Goal: Task Accomplishment & Management: Manage account settings

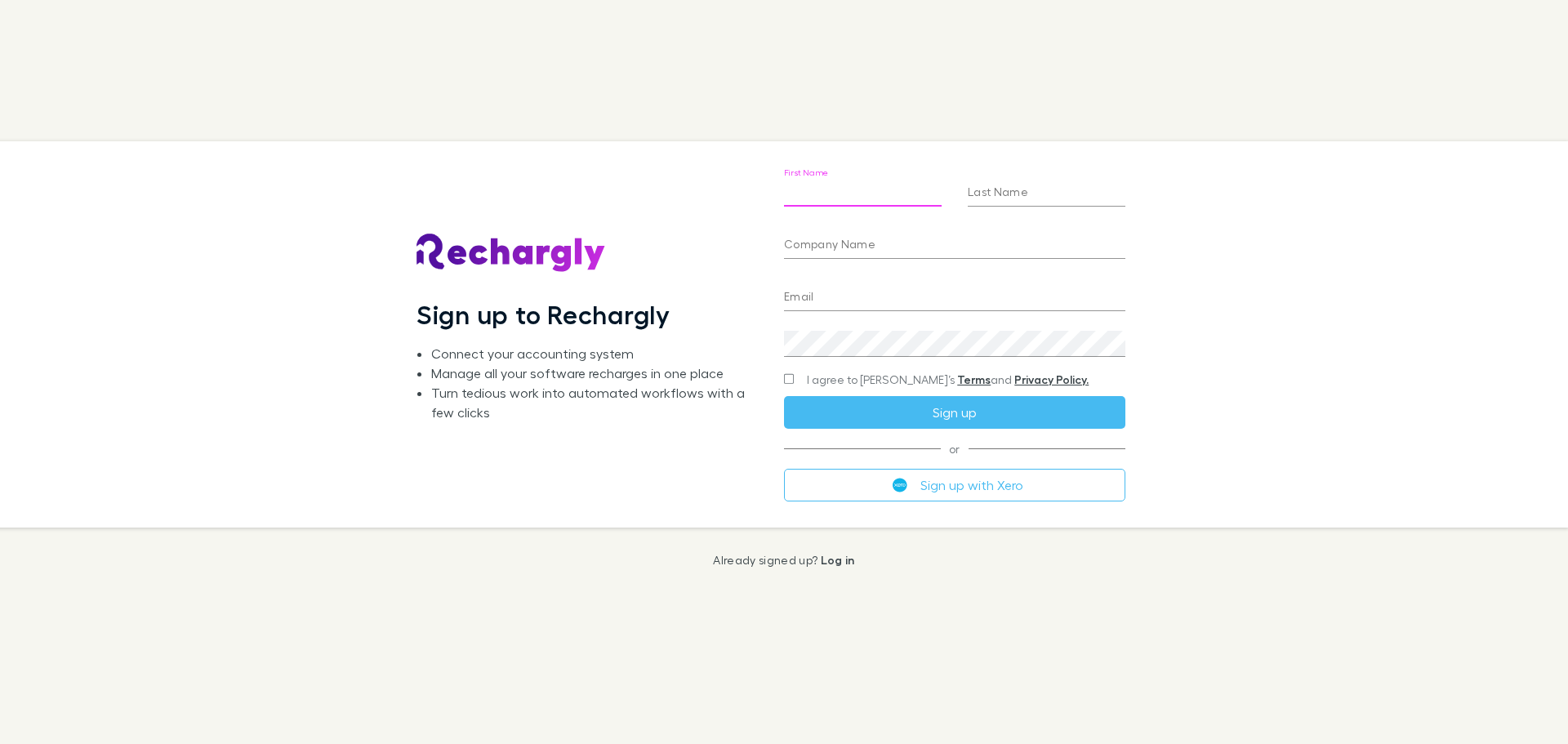
click at [846, 197] on input "First Name" at bounding box center [862, 193] width 158 height 26
type input "******"
click at [1001, 197] on input "Last Name" at bounding box center [1046, 193] width 158 height 26
type input "****"
click at [874, 237] on input "Company Name" at bounding box center [954, 245] width 341 height 26
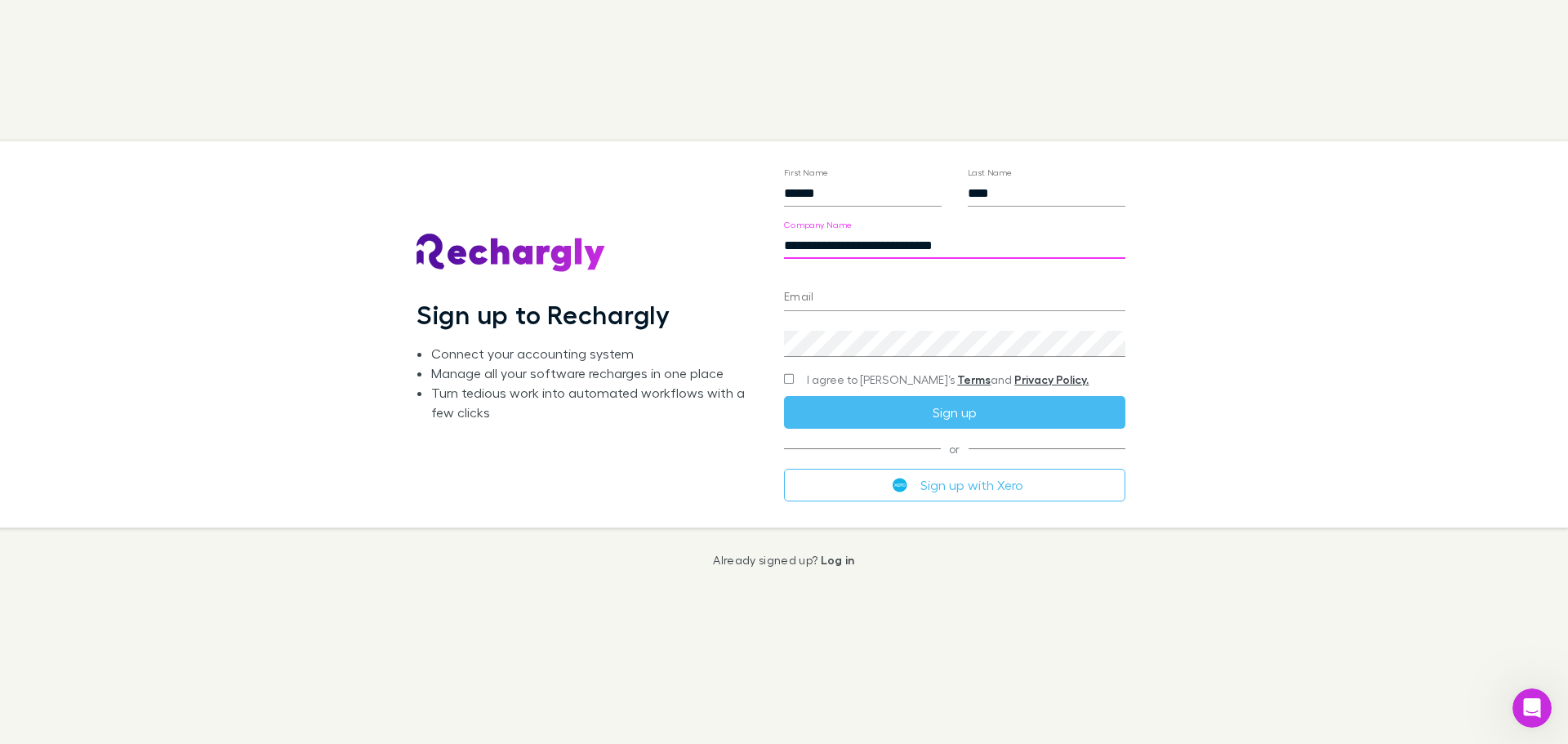
type input "**********"
click at [851, 298] on input "Email" at bounding box center [954, 297] width 341 height 26
type input "**********"
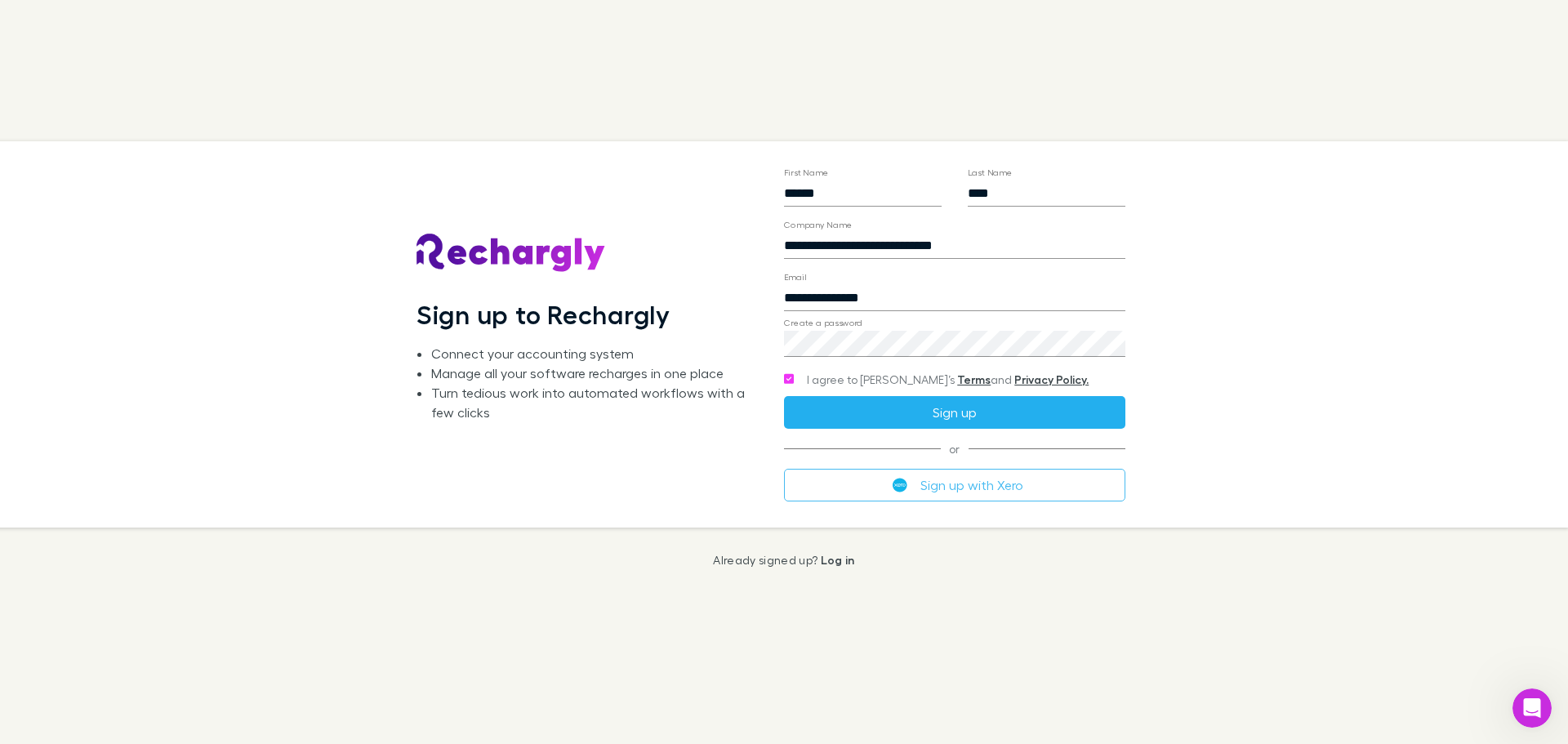
click at [964, 417] on button "Sign up" at bounding box center [954, 412] width 341 height 33
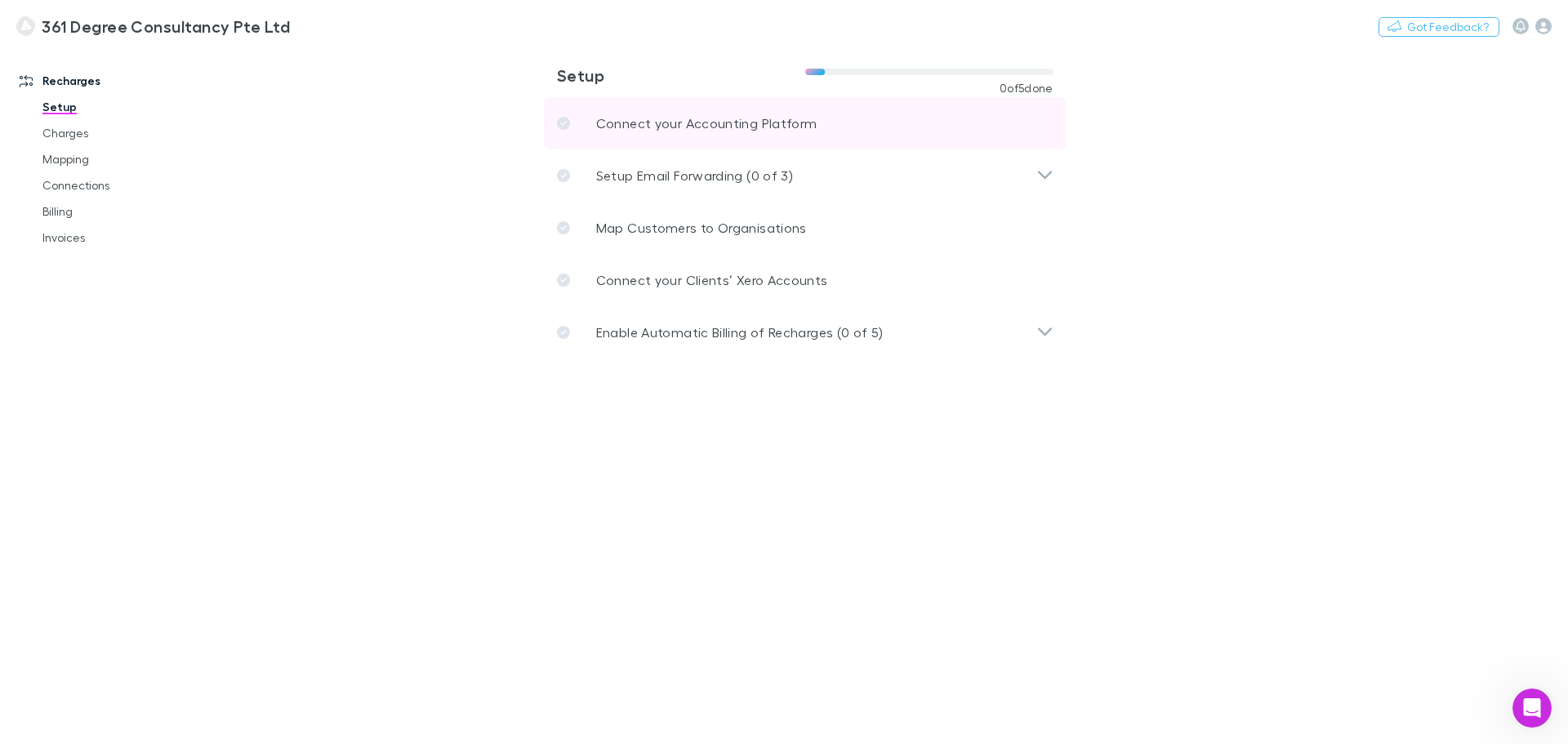
click at [640, 124] on p "Connect your Accounting Platform" at bounding box center [707, 123] width 221 height 20
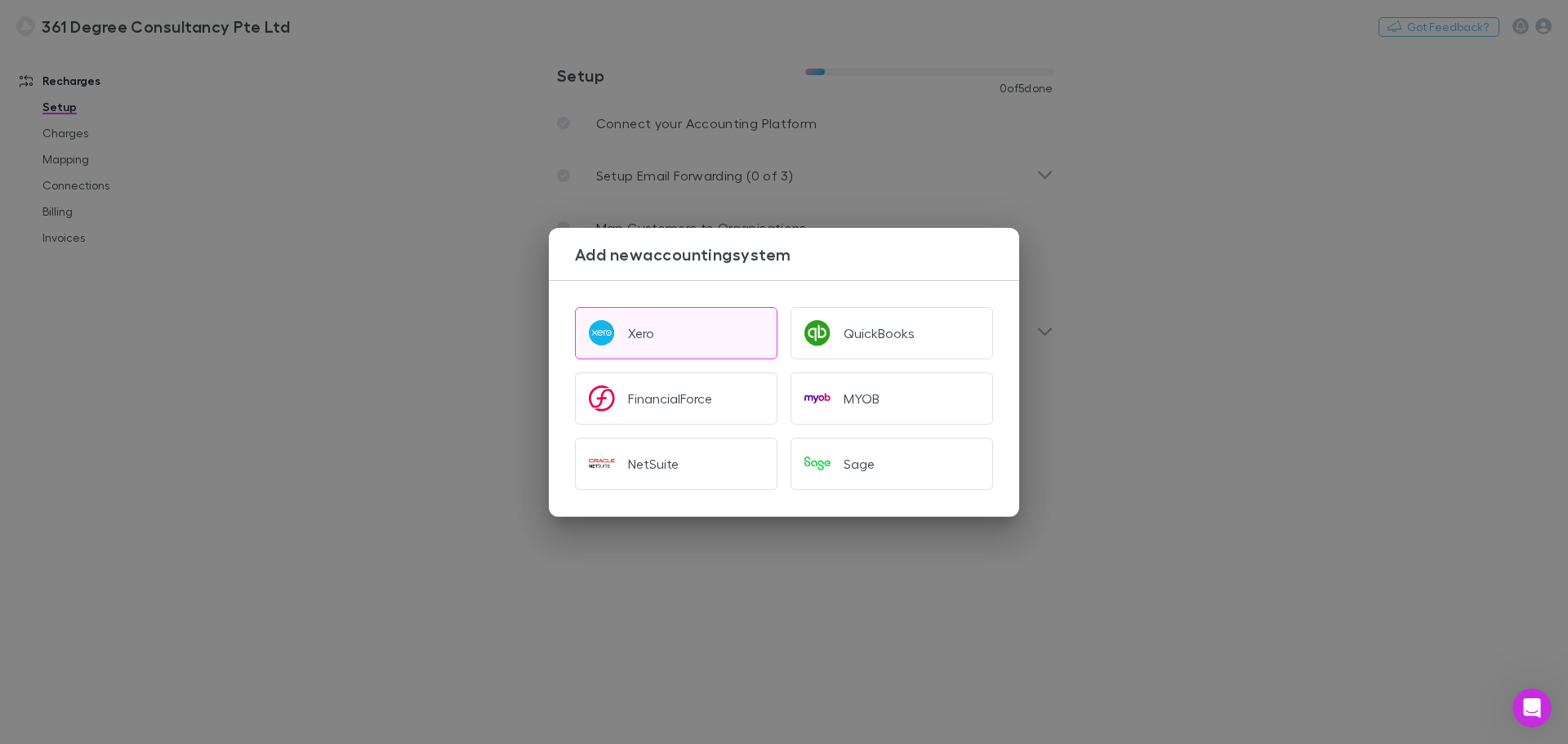
click at [665, 335] on button "Xero" at bounding box center [676, 333] width 203 height 53
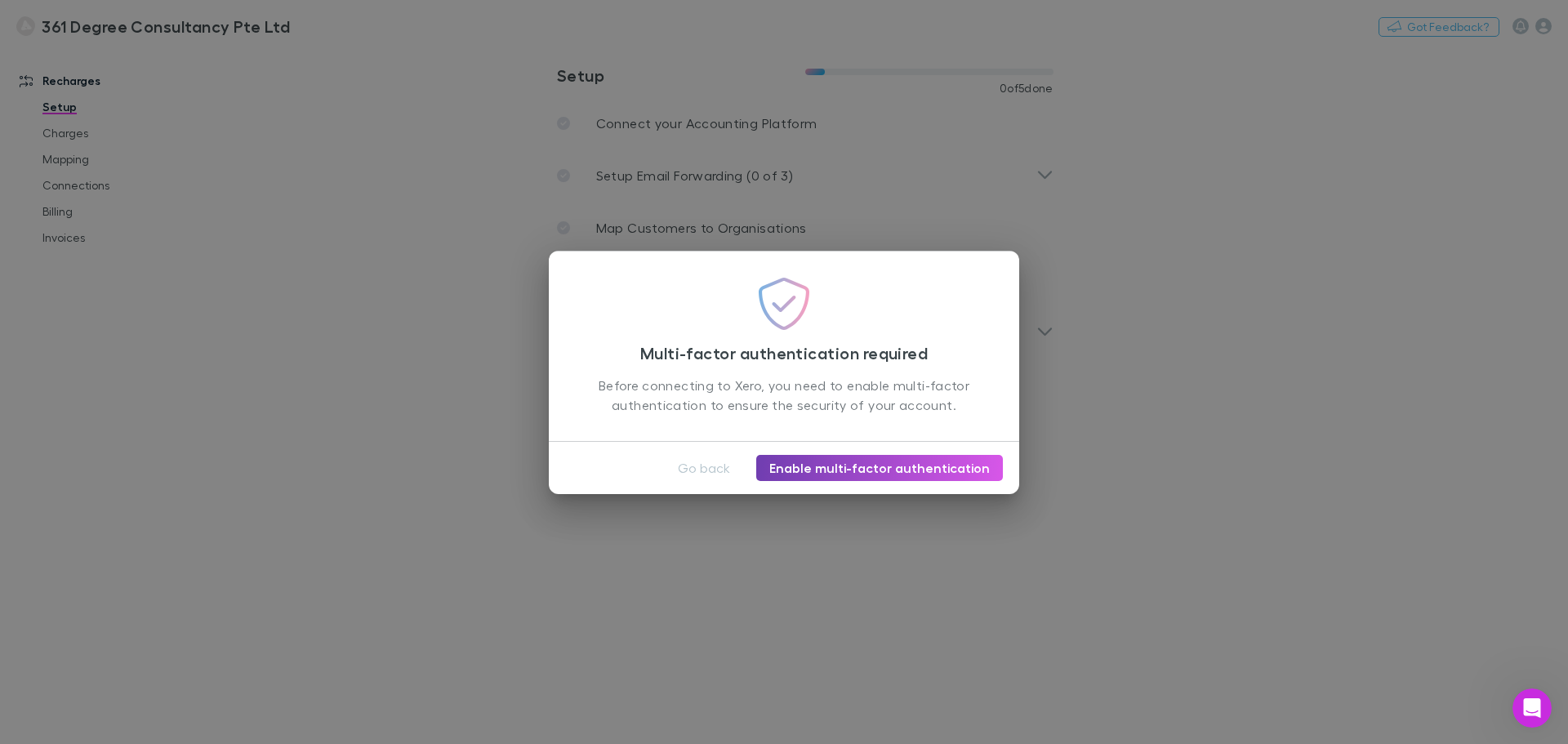
click at [821, 466] on link "Enable multi-factor authentication" at bounding box center [879, 467] width 246 height 26
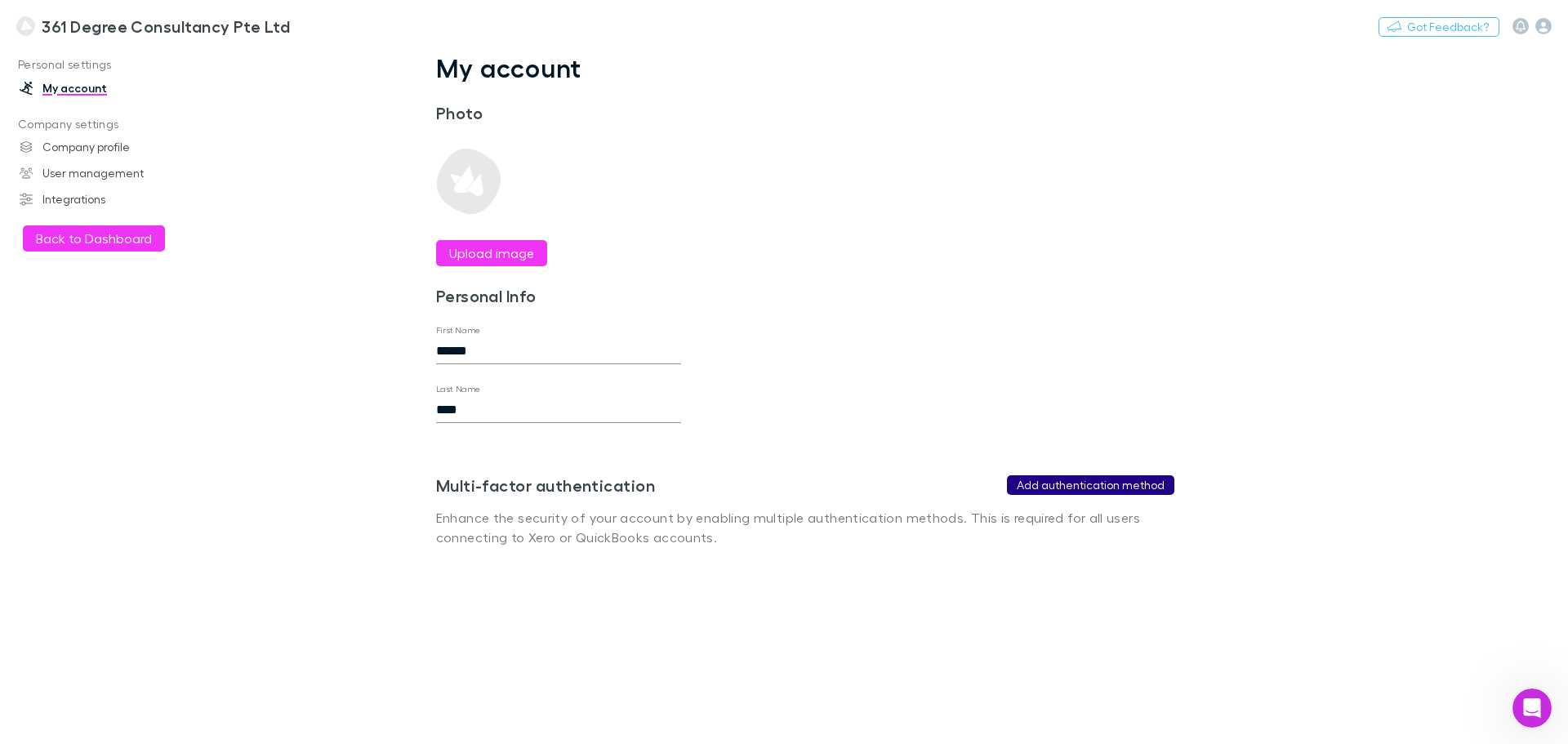
click at [1154, 483] on button "Add authentication method" at bounding box center [1091, 485] width 168 height 20
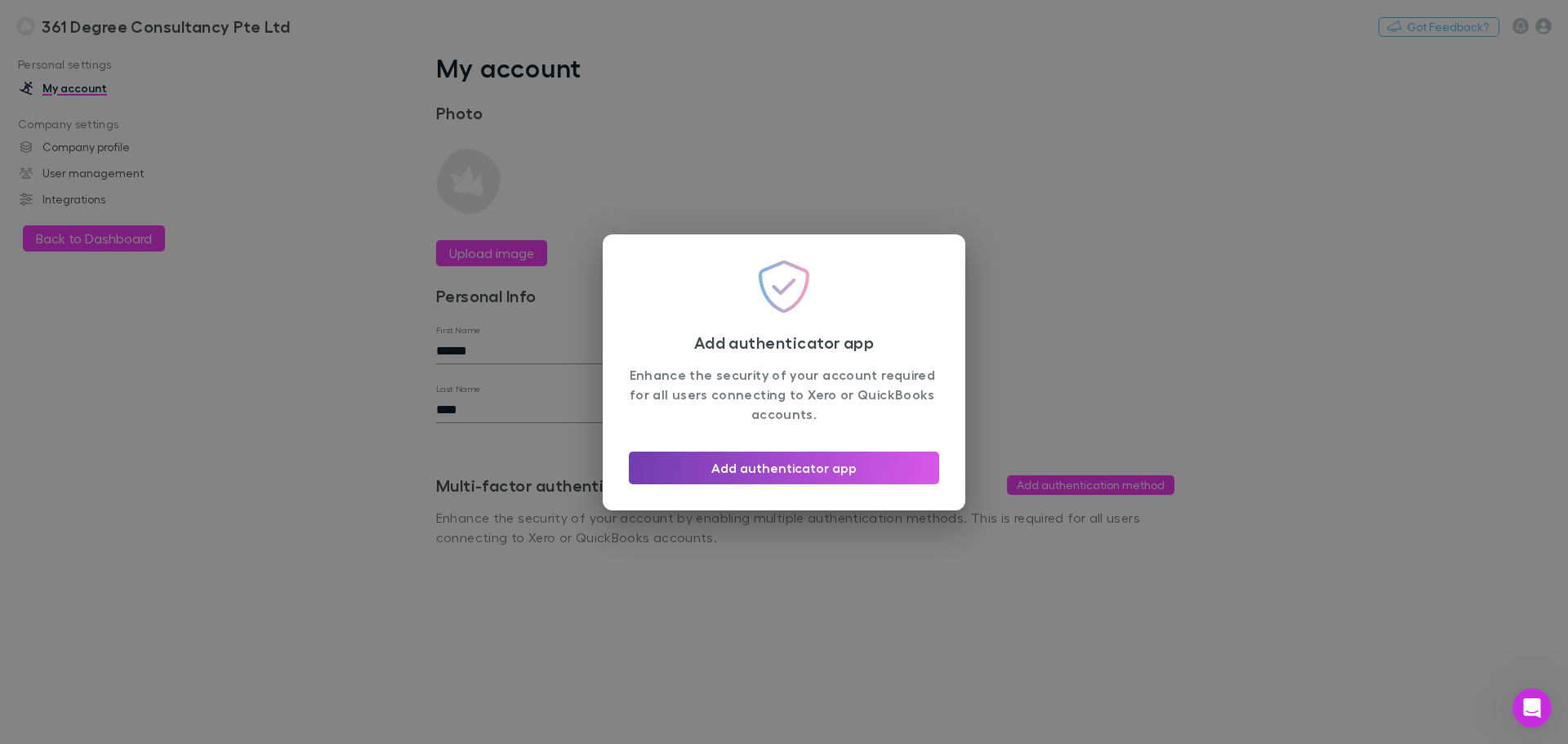
click at [819, 464] on button "Add authenticator app" at bounding box center [784, 467] width 311 height 33
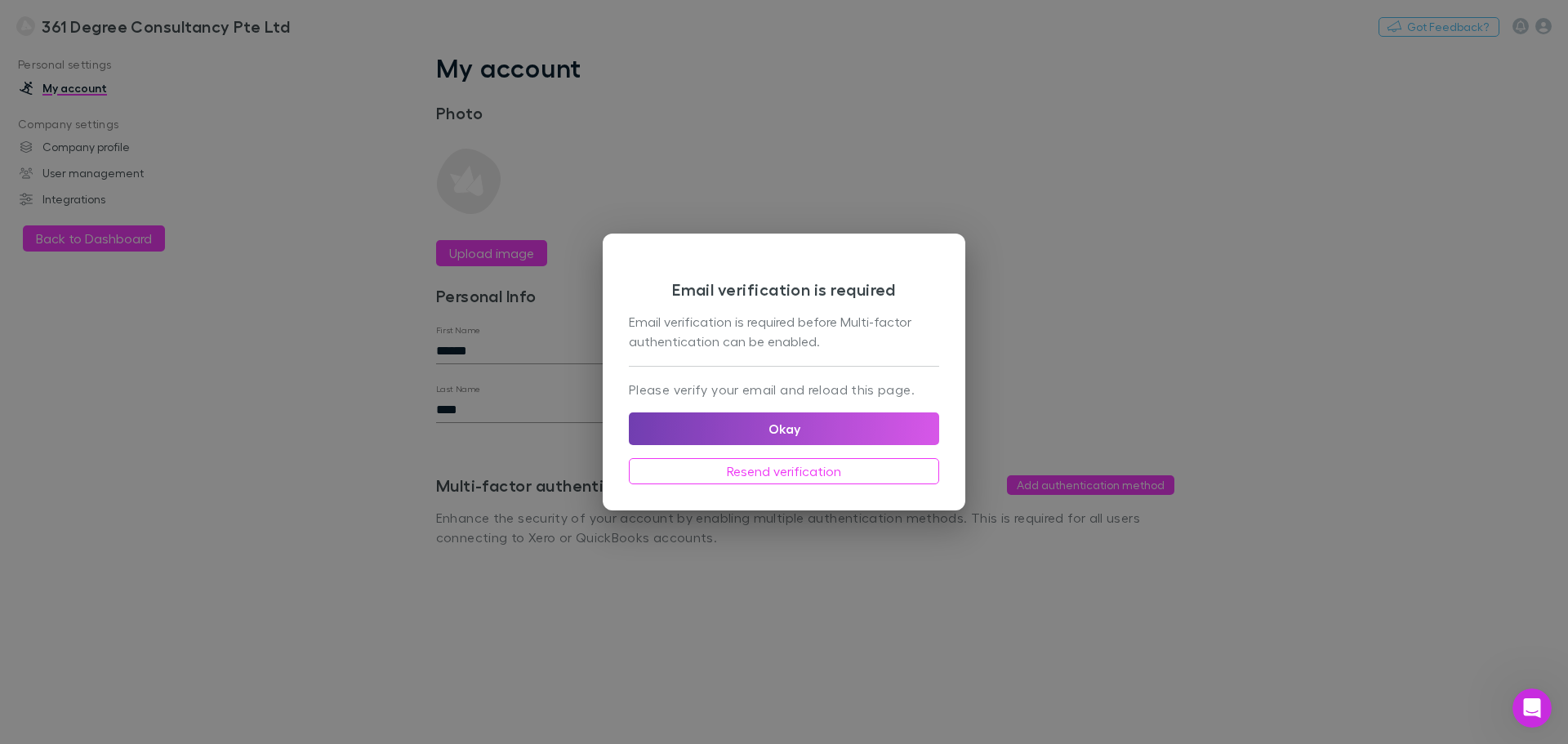
click at [805, 426] on button "Okay" at bounding box center [784, 428] width 311 height 33
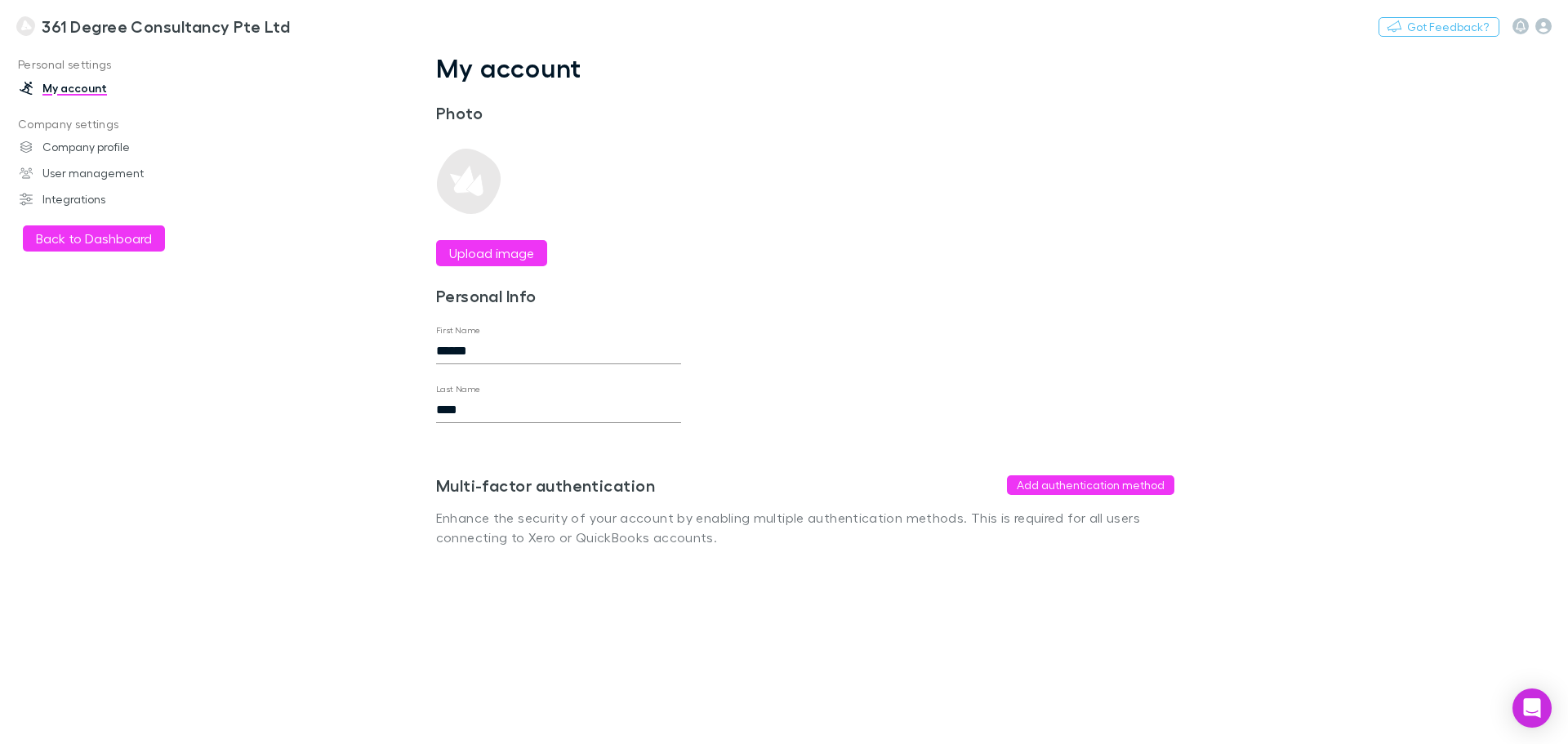
click at [64, 87] on link "My account" at bounding box center [112, 87] width 217 height 26
click at [1043, 489] on button "Add authentication method" at bounding box center [1091, 485] width 168 height 20
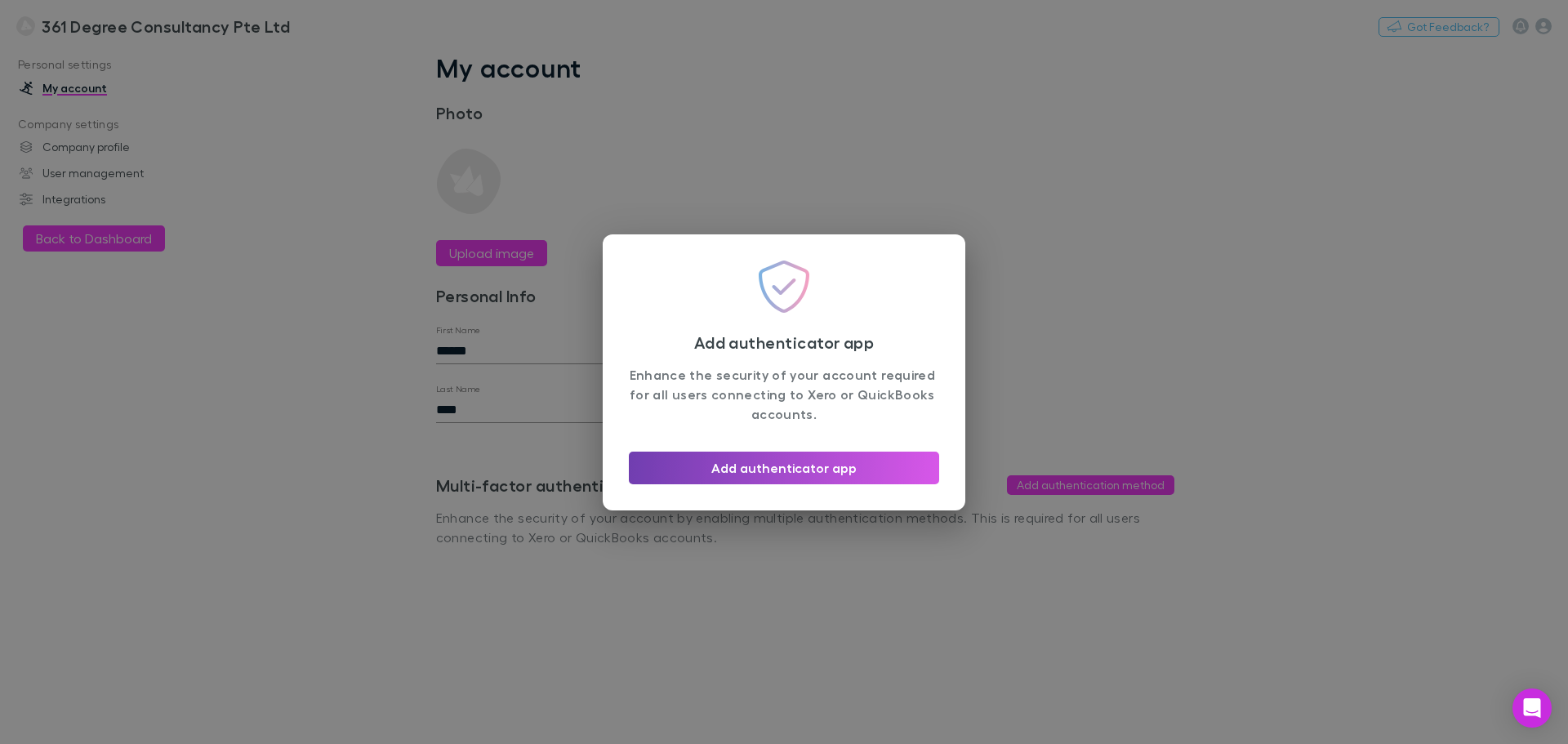
click at [749, 463] on button "Add authenticator app" at bounding box center [784, 467] width 311 height 33
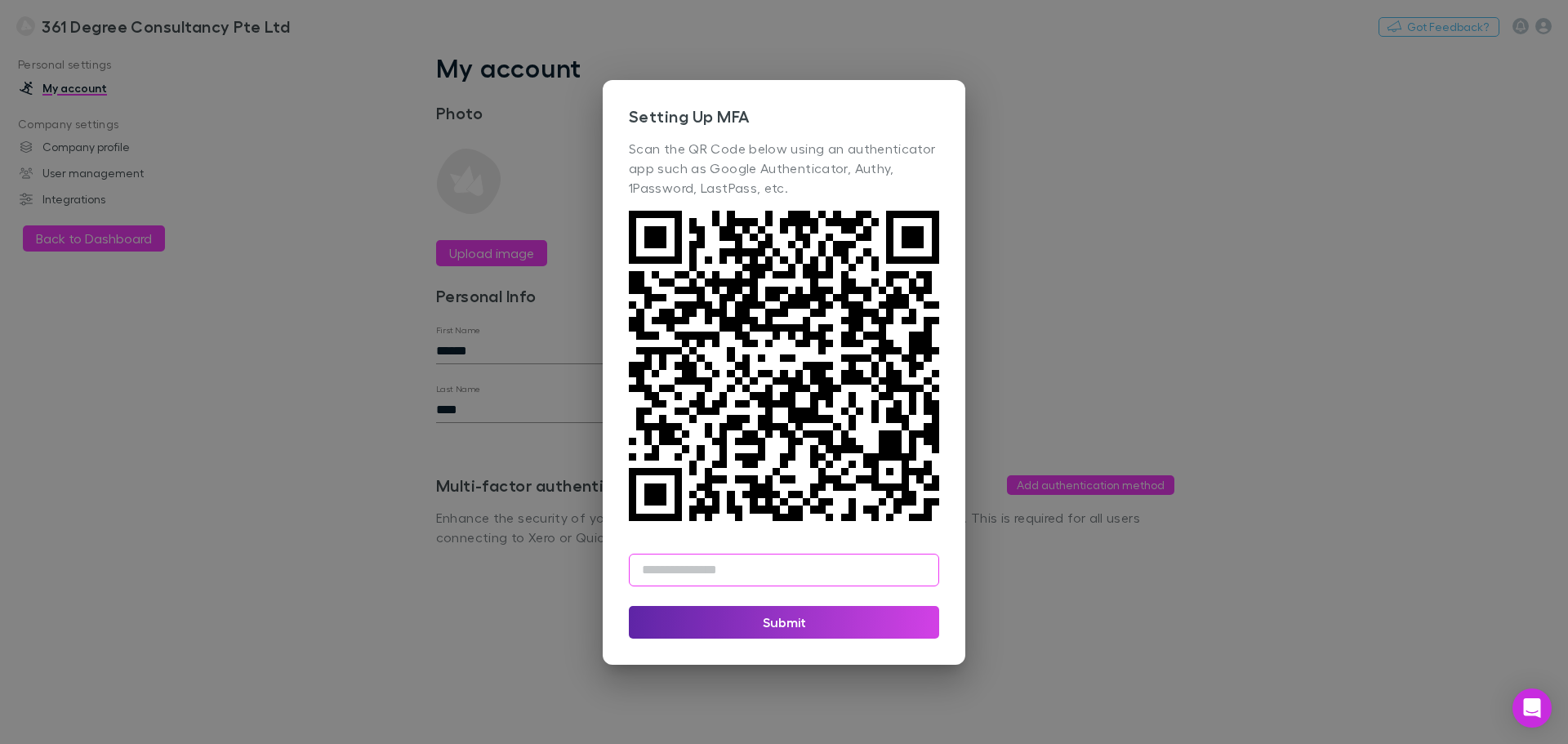
click at [691, 567] on input "text" at bounding box center [784, 569] width 311 height 33
type input "******"
click at [734, 617] on button "Submit" at bounding box center [784, 622] width 311 height 33
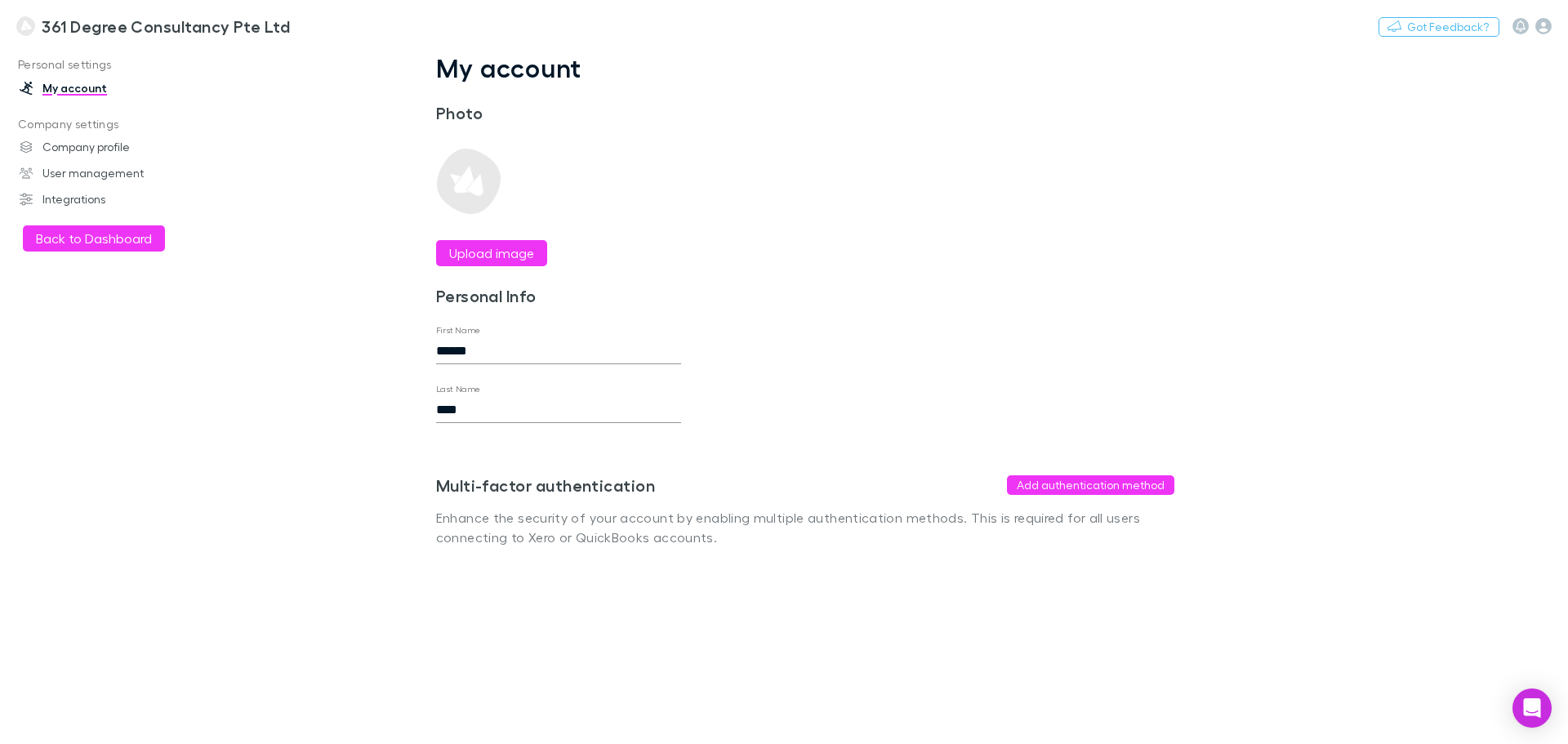
click at [61, 87] on link "My account" at bounding box center [112, 87] width 217 height 26
click at [113, 229] on button "Back to Dashboard" at bounding box center [94, 238] width 142 height 26
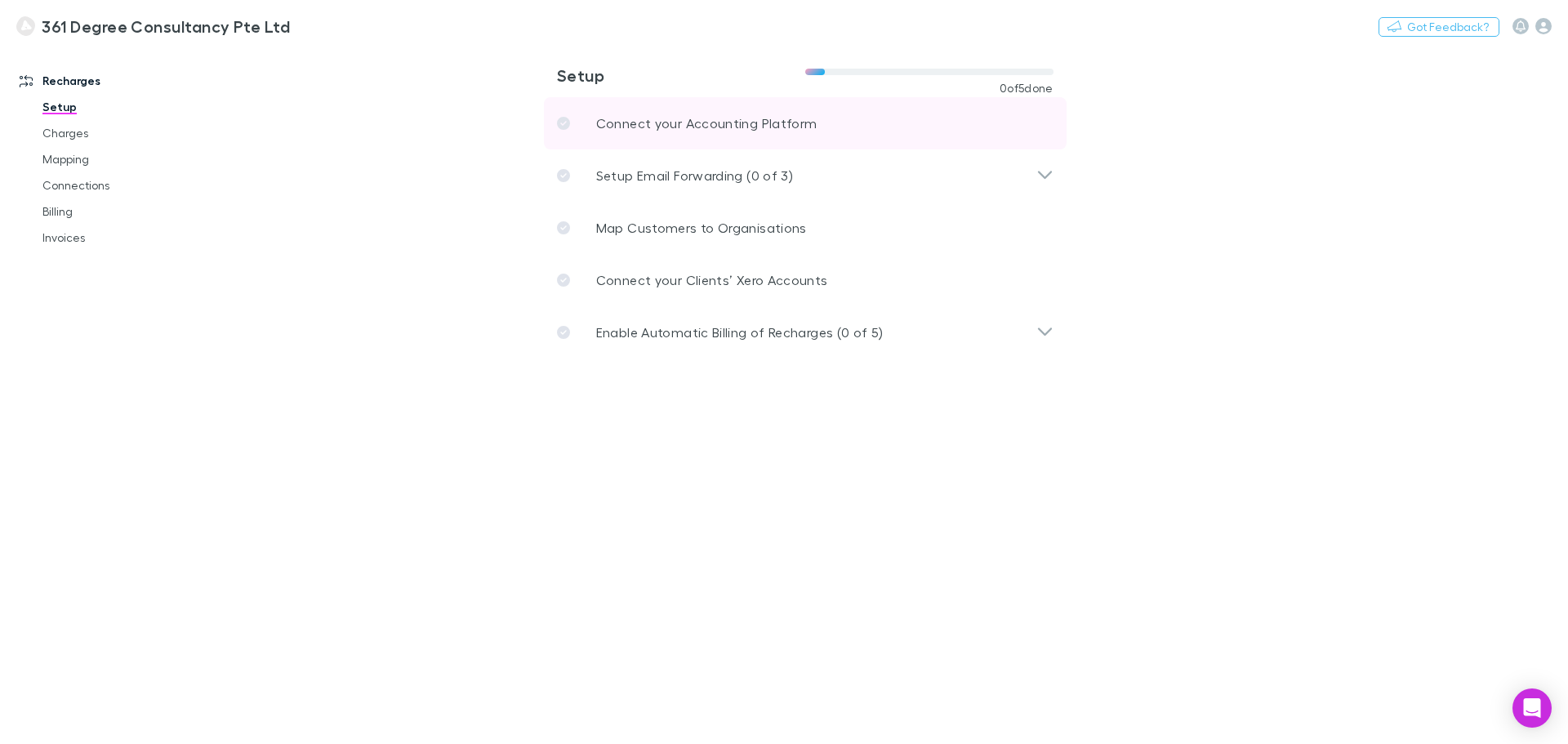
click at [670, 123] on p "Connect your Accounting Platform" at bounding box center [707, 123] width 221 height 20
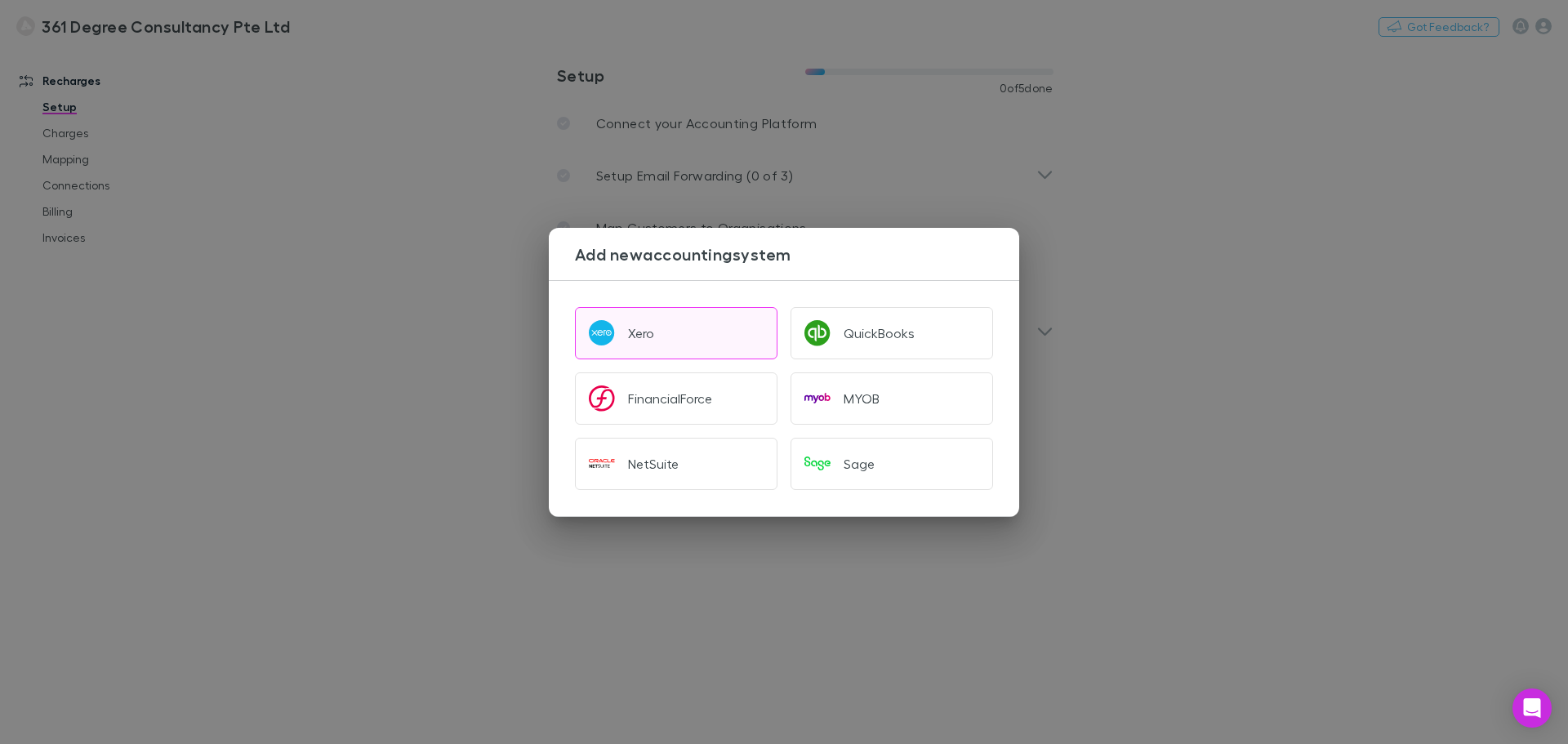
click at [651, 331] on div "Xero" at bounding box center [641, 333] width 26 height 16
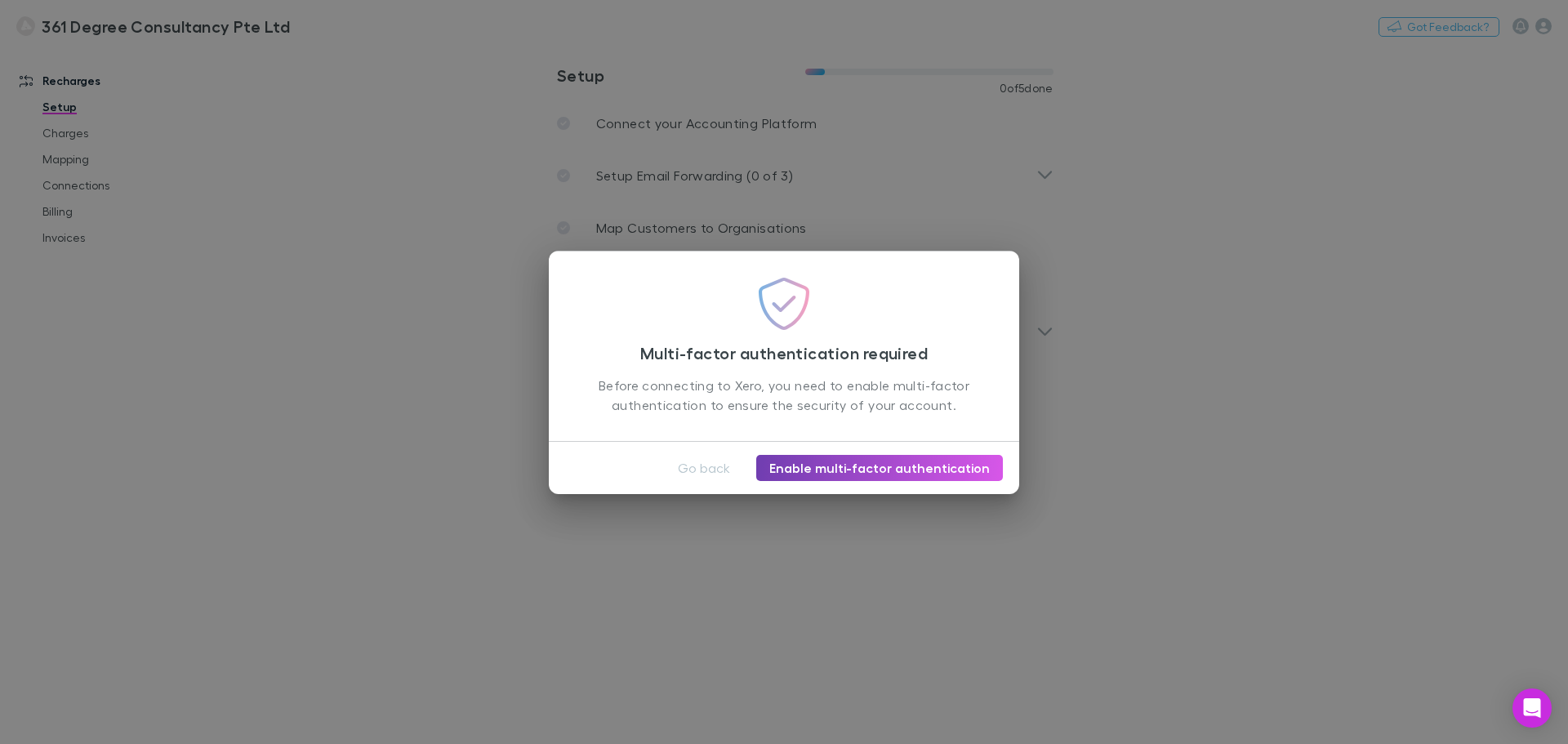
click at [904, 464] on link "Enable multi-factor authentication" at bounding box center [879, 467] width 246 height 26
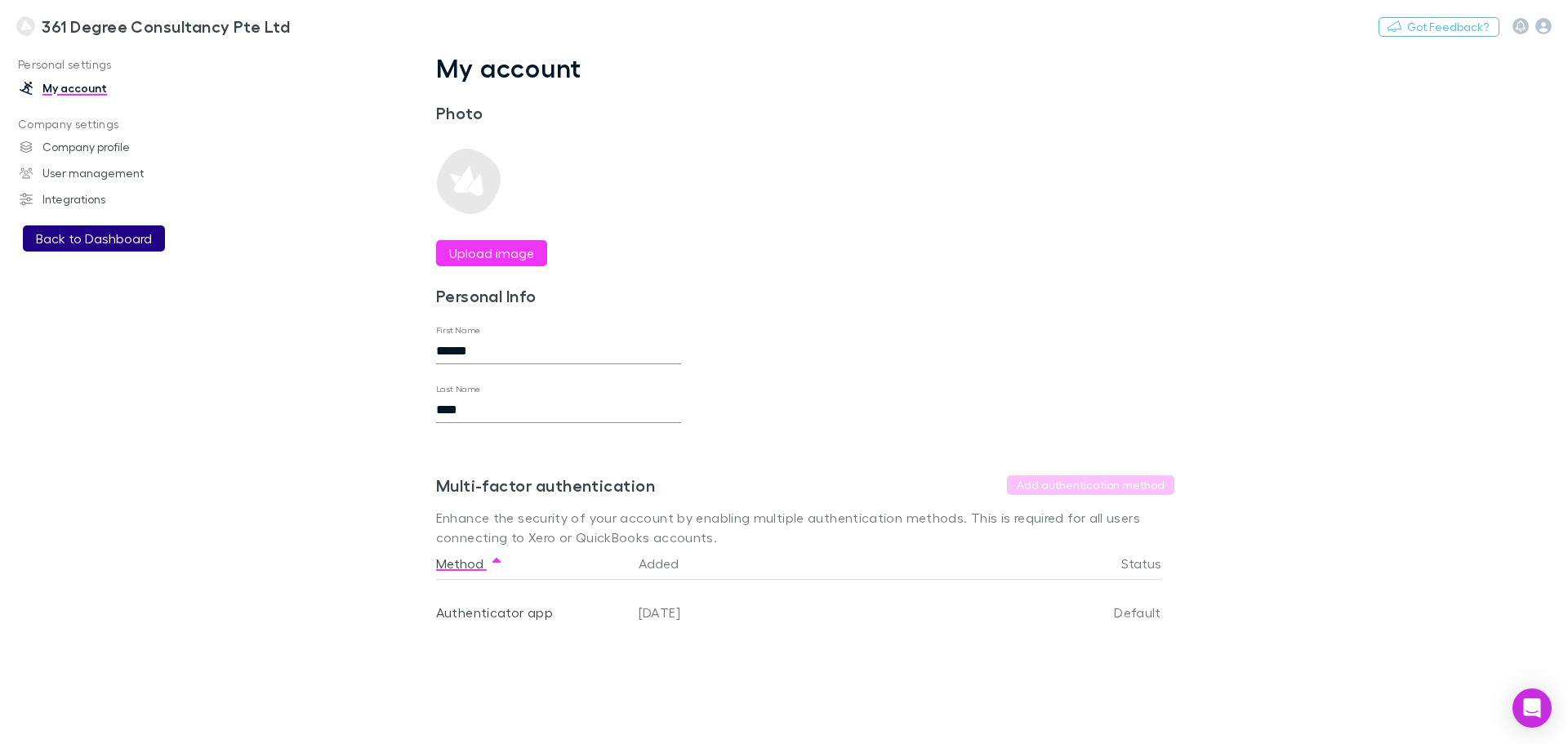
click at [90, 232] on button "Back to Dashboard" at bounding box center [94, 238] width 142 height 26
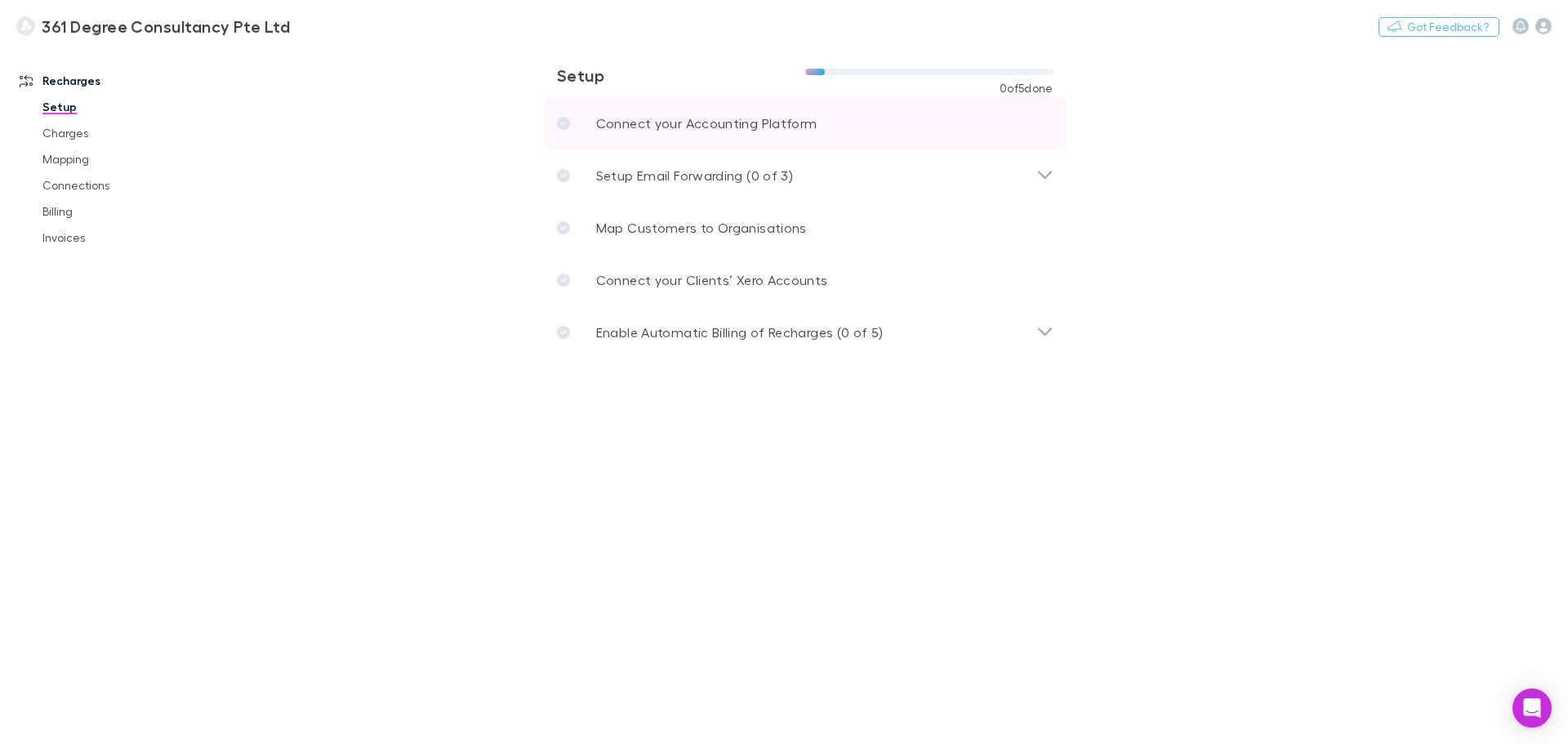
click at [701, 125] on p "Connect your Accounting Platform" at bounding box center [707, 123] width 221 height 20
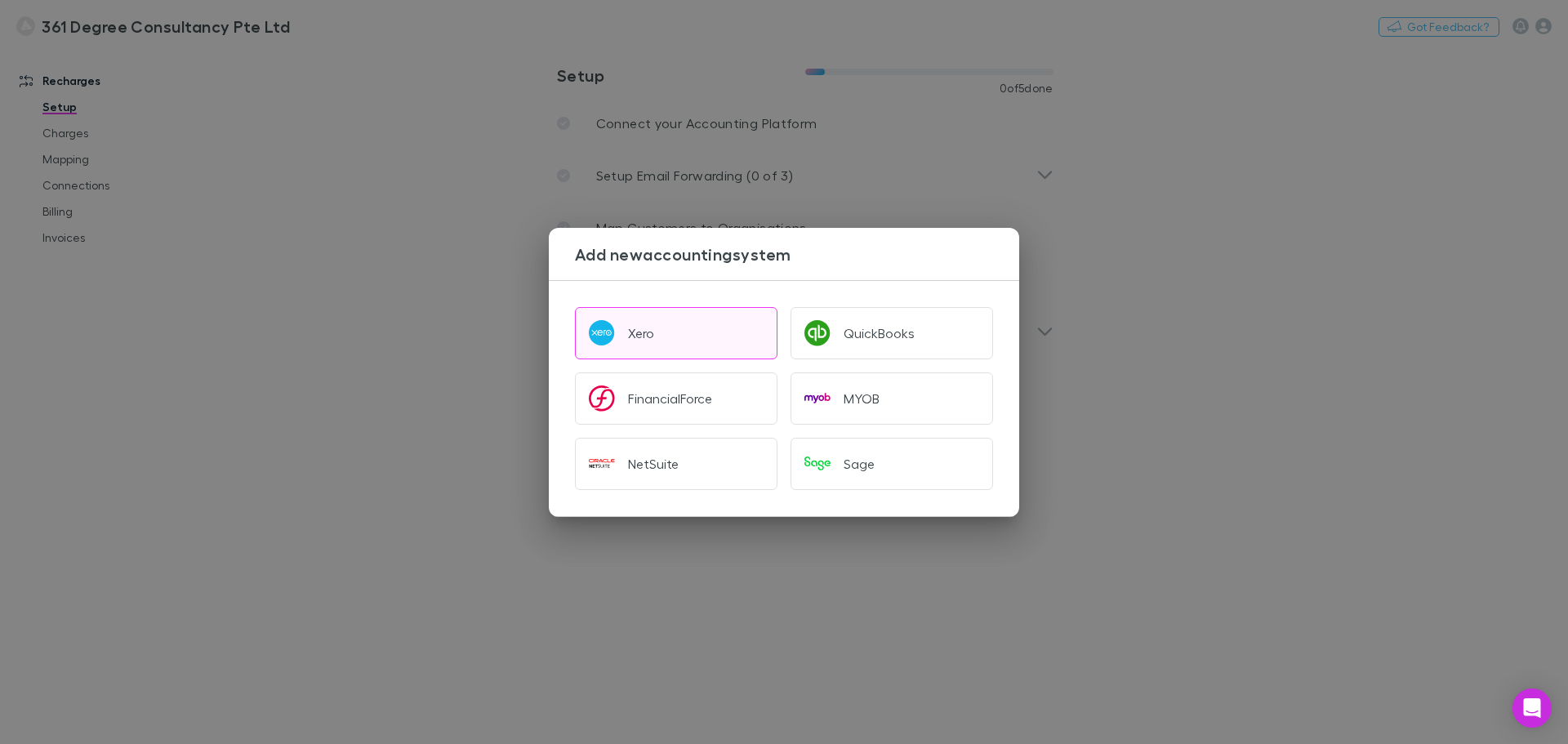
click at [662, 344] on button "Xero" at bounding box center [676, 333] width 203 height 53
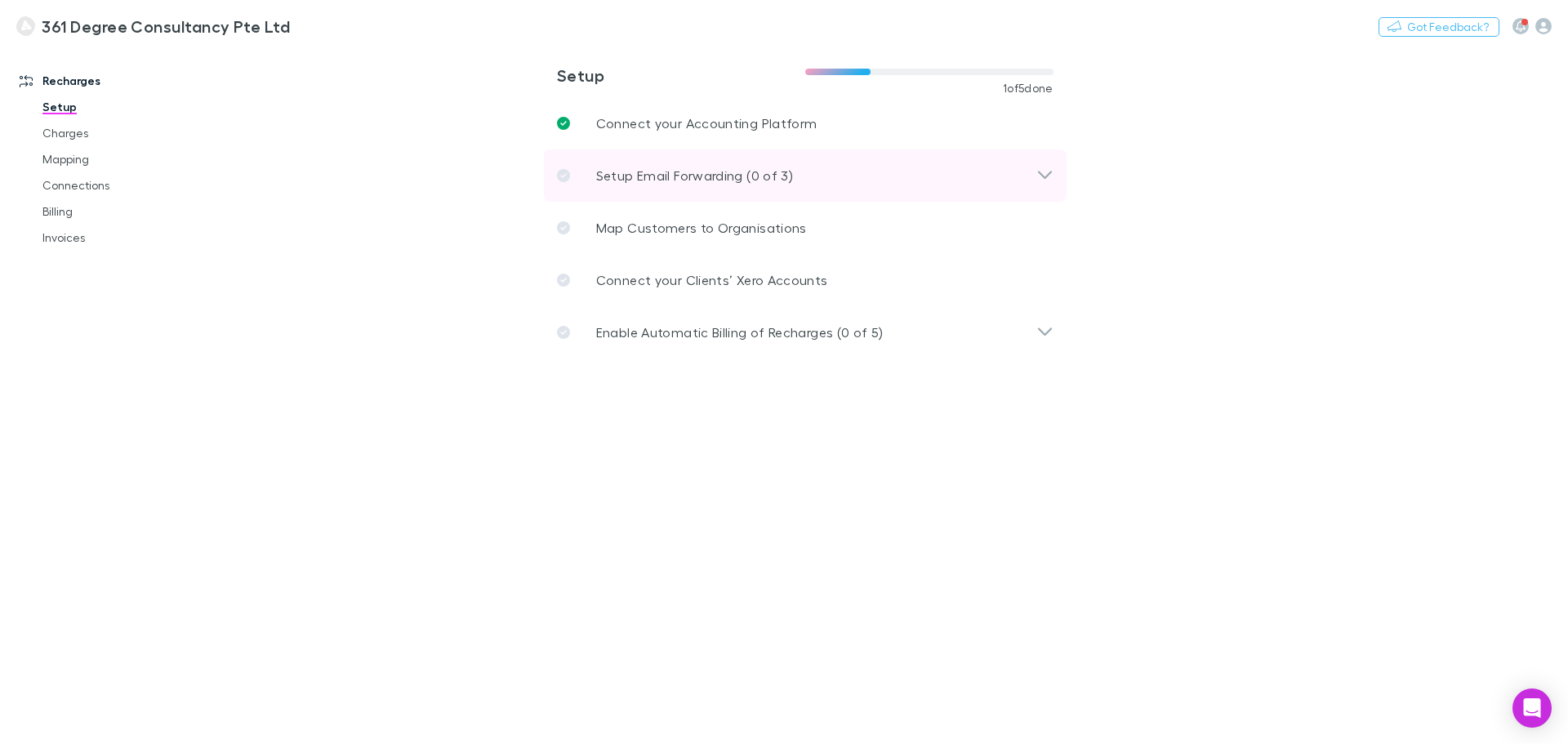
click at [1041, 169] on icon at bounding box center [1044, 176] width 17 height 20
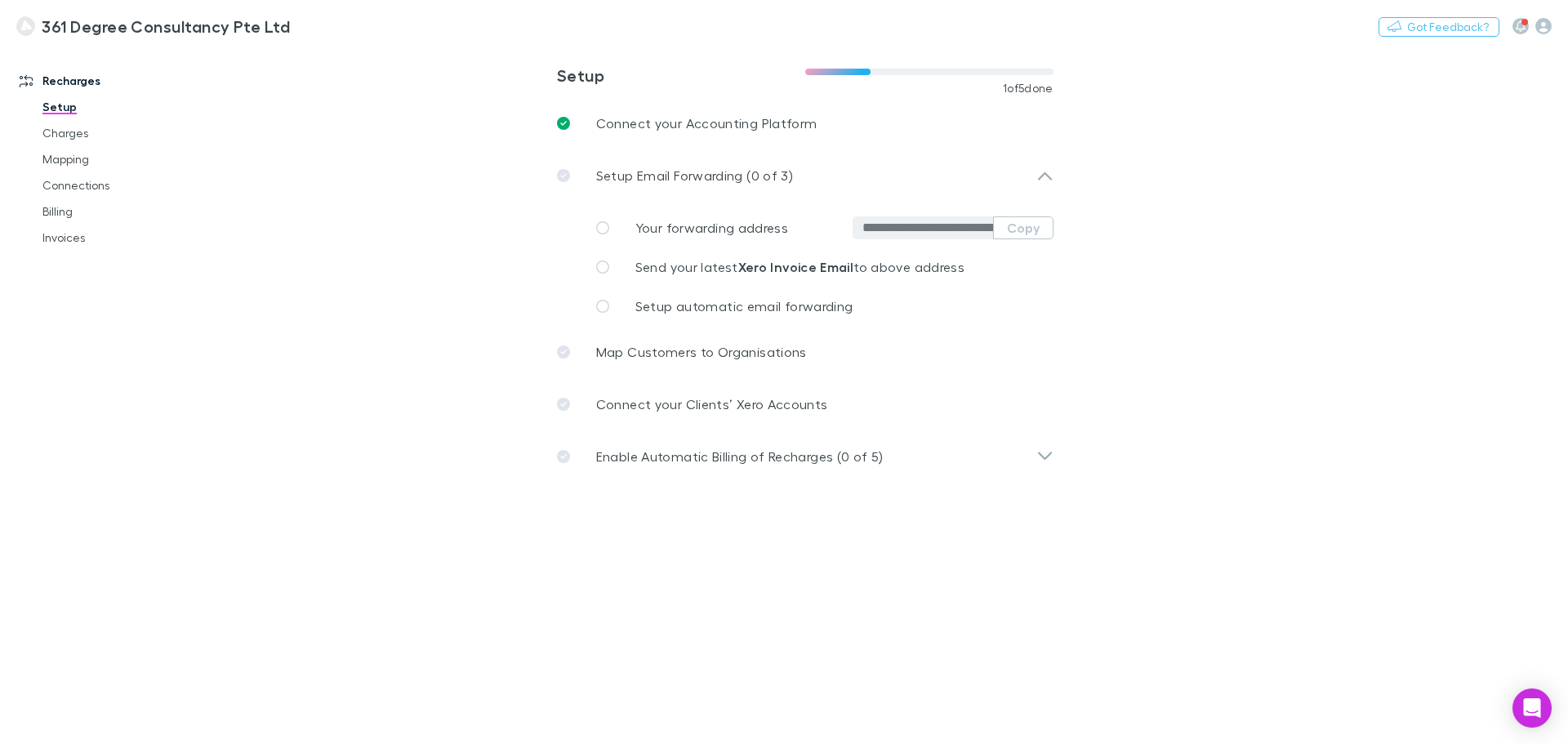
click at [860, 674] on main "**********" at bounding box center [890, 394] width 1356 height 698
click at [1037, 172] on icon at bounding box center [1044, 176] width 17 height 20
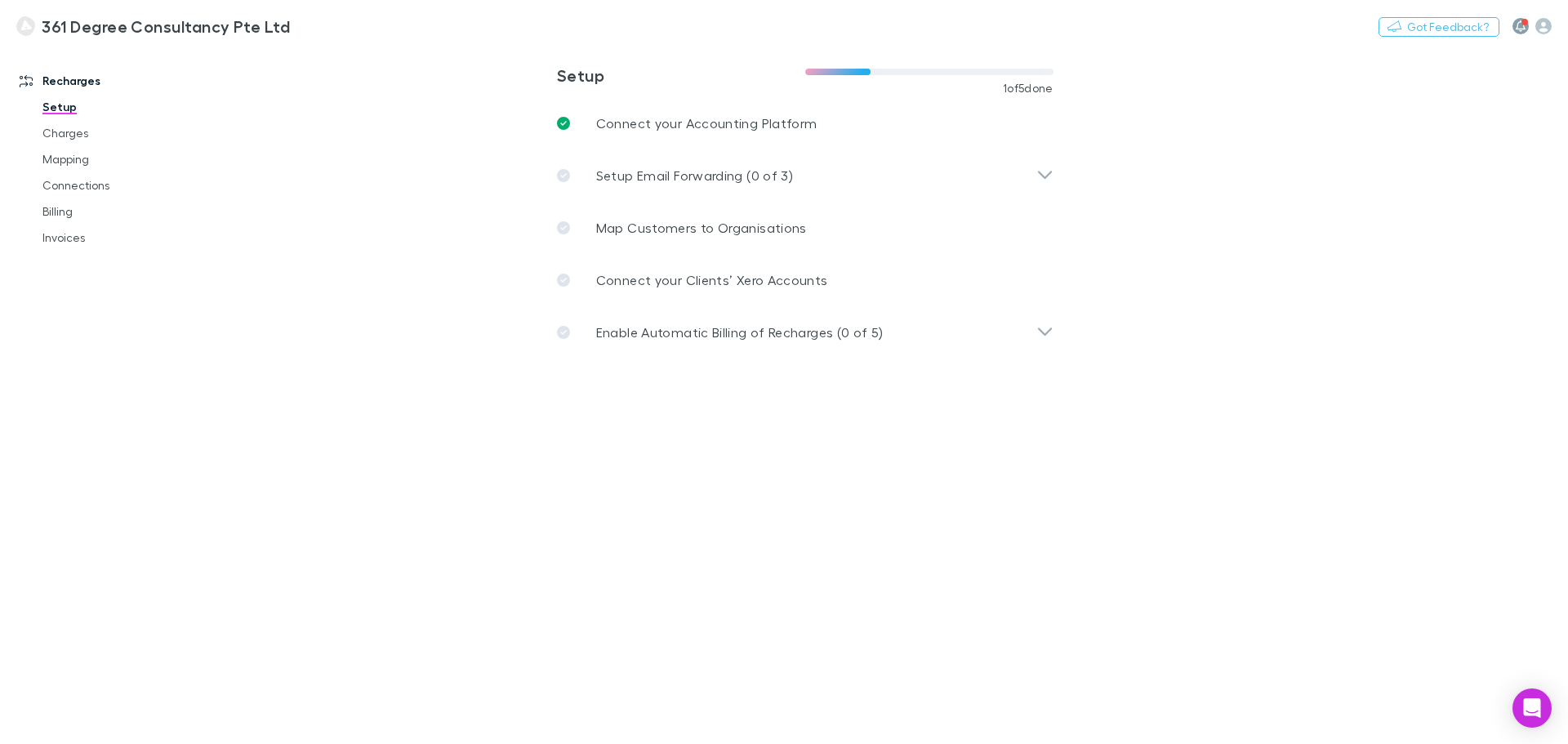
click at [1522, 24] on icon "button" at bounding box center [1520, 26] width 10 height 12
click at [1091, 546] on div at bounding box center [784, 372] width 1568 height 744
